Goal: Transaction & Acquisition: Purchase product/service

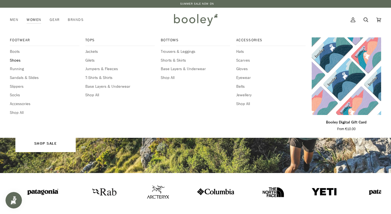
click at [18, 59] on span "Shoes" at bounding box center [44, 60] width 69 height 6
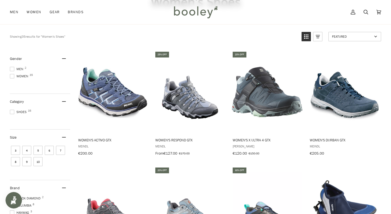
scroll to position [50, 0]
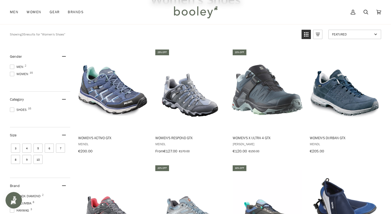
click at [13, 74] on span at bounding box center [12, 74] width 4 height 4
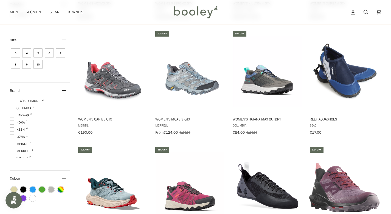
scroll to position [187, 0]
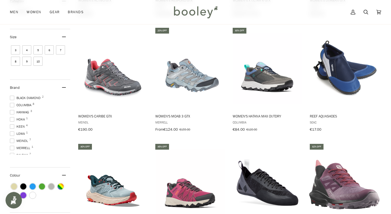
click at [23, 117] on span "Hoka 1" at bounding box center [18, 119] width 16 height 5
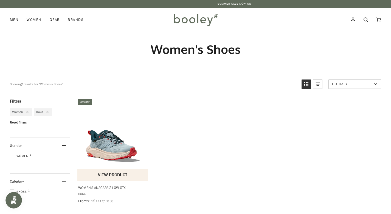
click at [109, 156] on img "Women's Anacapa 2 Low GTX" at bounding box center [112, 139] width 71 height 71
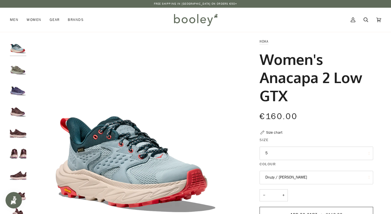
click at [13, 76] on img "Hoka Women's Anacapa 2 Low GTX Barley / Celadon Tint - Booley Galway" at bounding box center [18, 68] width 16 height 16
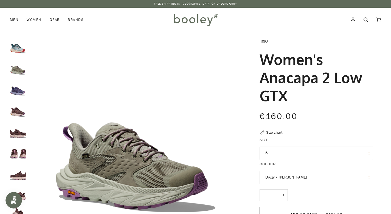
click at [21, 96] on img "Hoka Women's Anacapa 2 Low GTX Meteor / Cosmic Sky - Booley Galway" at bounding box center [18, 88] width 16 height 16
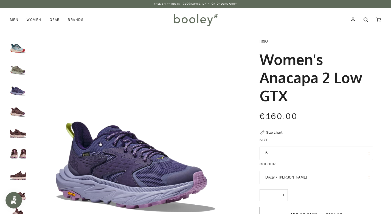
click at [21, 117] on img "Hoka Women's Anacapa 2 Low GTX Smoky Quartz / Cosmic Pearl - Booley Galway" at bounding box center [18, 110] width 16 height 16
